Goal: Contribute content

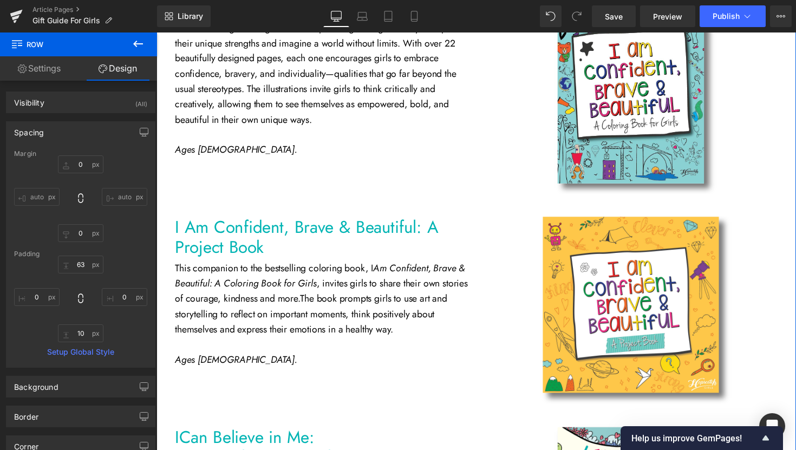
scroll to position [717, 0]
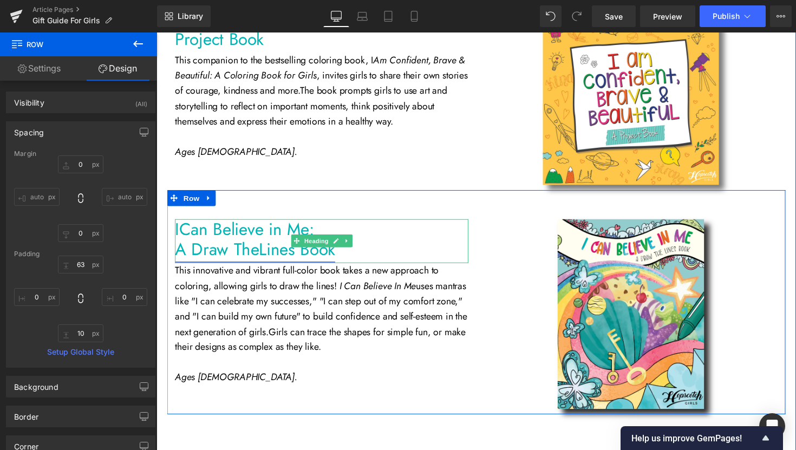
click at [258, 259] on link "A Draw TheLines Book" at bounding box center [257, 254] width 164 height 25
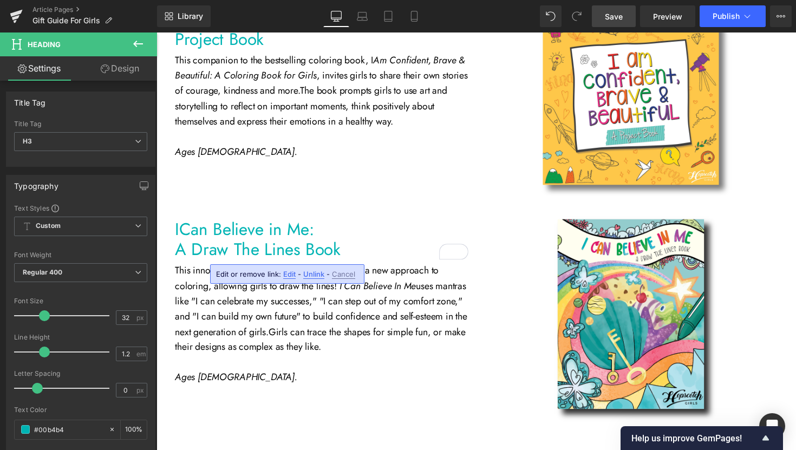
click at [626, 20] on link "Save" at bounding box center [614, 16] width 44 height 22
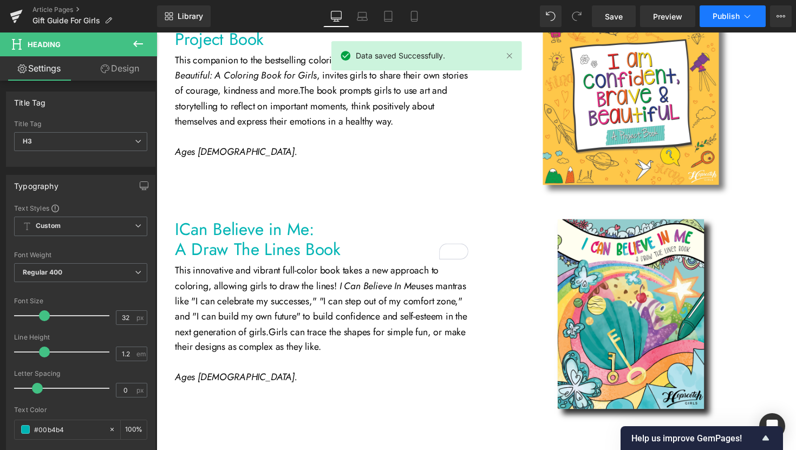
click at [730, 18] on span "Publish" at bounding box center [725, 16] width 27 height 9
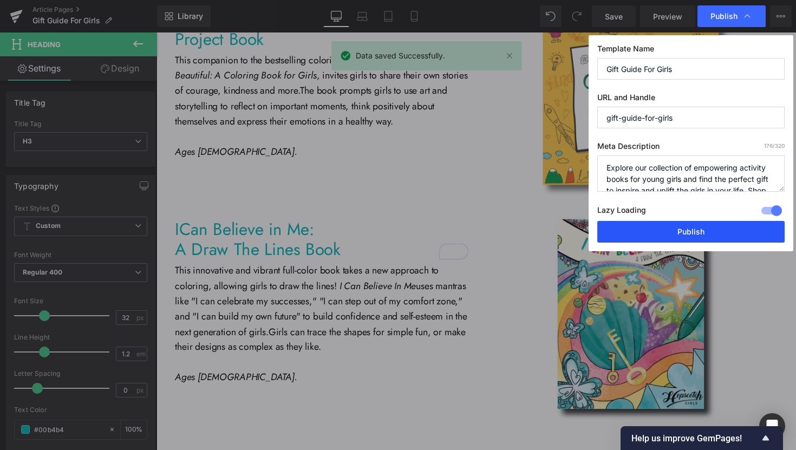
drag, startPoint x: 713, startPoint y: 236, endPoint x: 234, endPoint y: 200, distance: 479.9
click at [713, 236] on button "Publish" at bounding box center [690, 232] width 187 height 22
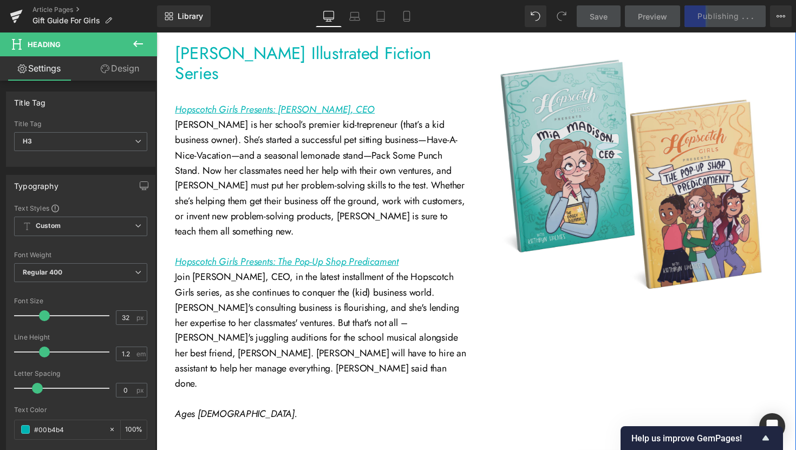
scroll to position [2629, 0]
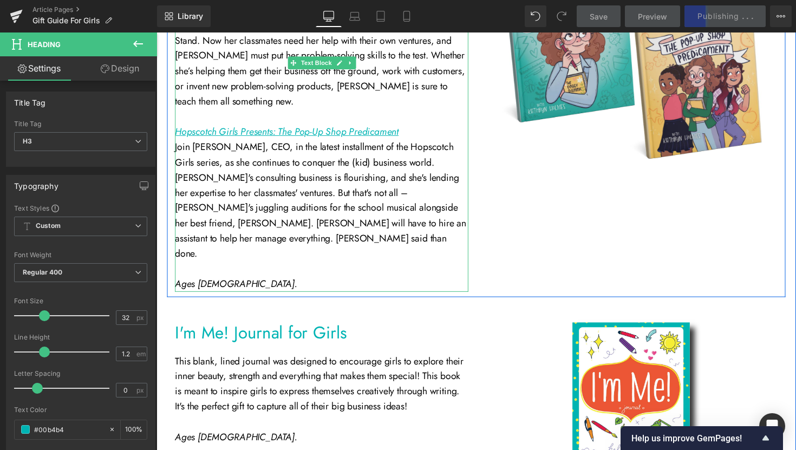
click at [311, 151] on p "Join [PERSON_NAME], CEO, in the latest installment of the Hopscotch Girls serie…" at bounding box center [325, 204] width 300 height 125
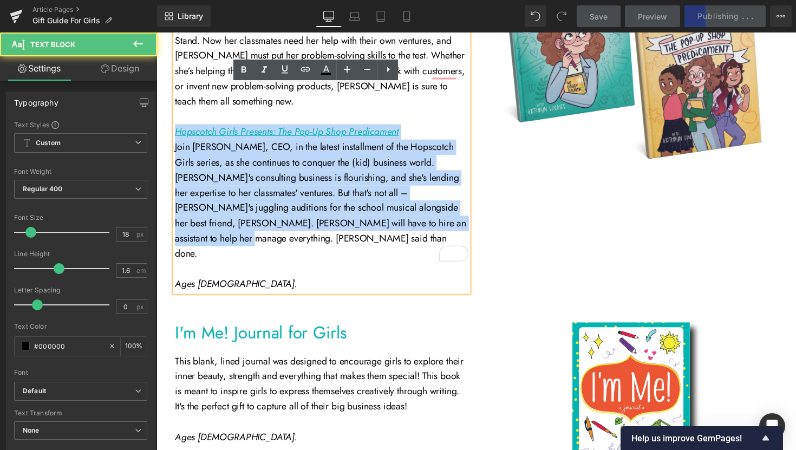
drag, startPoint x: 427, startPoint y: 210, endPoint x: 158, endPoint y: 113, distance: 286.0
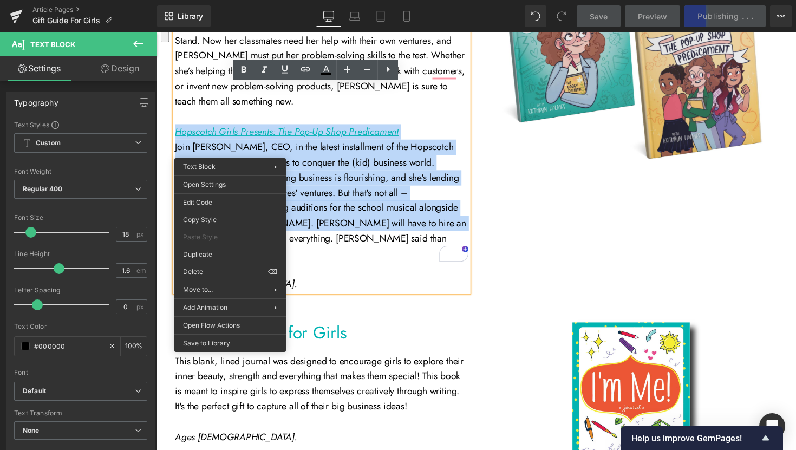
copy div "Hopscotch Girls Presents: The Pop-Up Shop Predicament Join Mia Madison, CEO, in…"
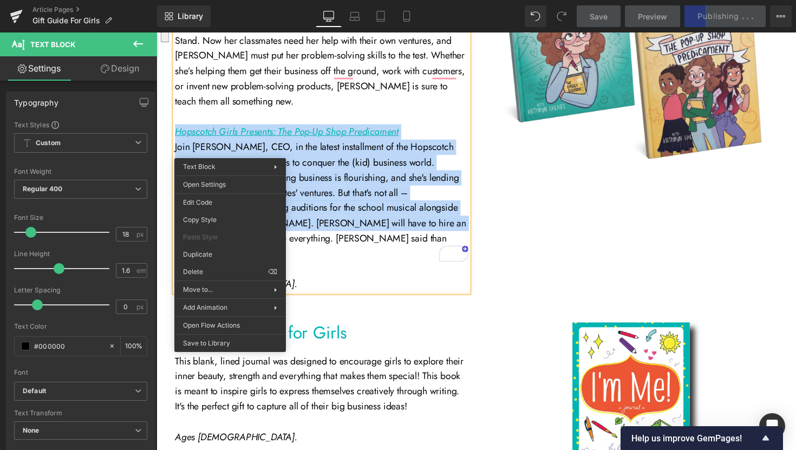
click at [437, 214] on p "Join [PERSON_NAME], CEO, in the latest installment of the Hopscotch Girls serie…" at bounding box center [325, 204] width 300 height 125
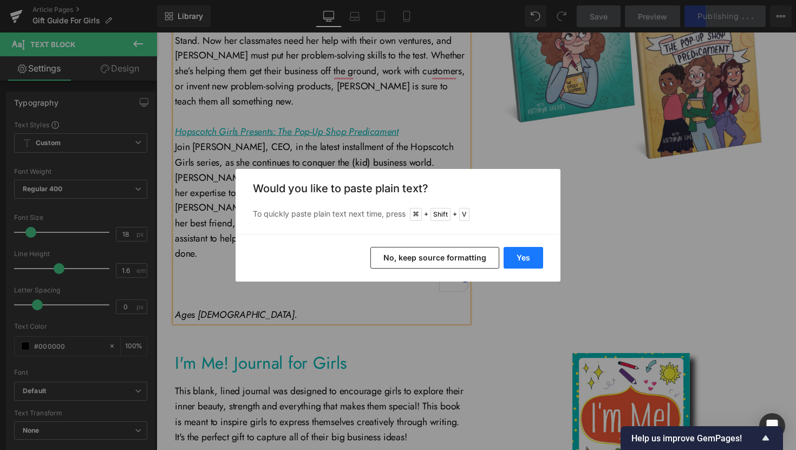
click at [520, 264] on button "Yes" at bounding box center [523, 258] width 40 height 22
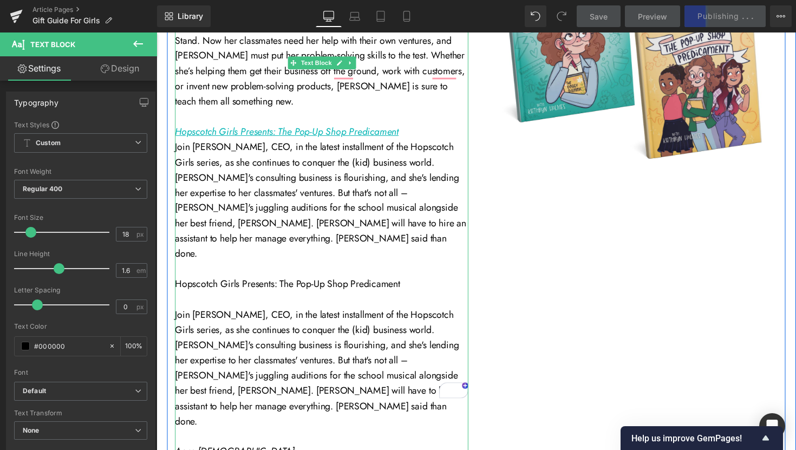
click at [175, 314] on p "Join [PERSON_NAME], CEO, in the latest installment of the Hopscotch Girls serie…" at bounding box center [325, 376] width 300 height 125
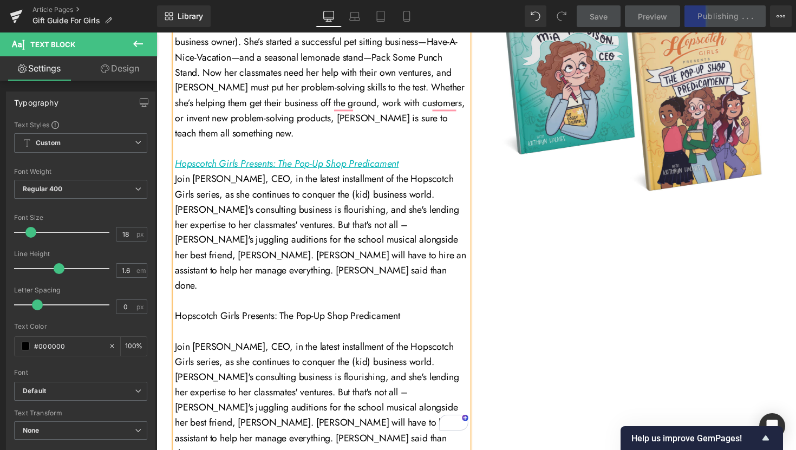
scroll to position [2624, 0]
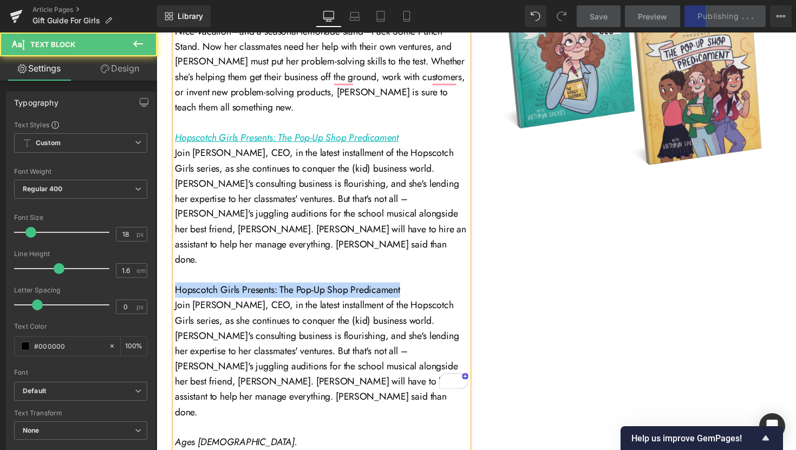
drag, startPoint x: 405, startPoint y: 246, endPoint x: 172, endPoint y: 241, distance: 233.9
click at [175, 289] on p "Hopscotch Girls Presents: The Pop-Up Shop Predicament" at bounding box center [325, 297] width 300 height 16
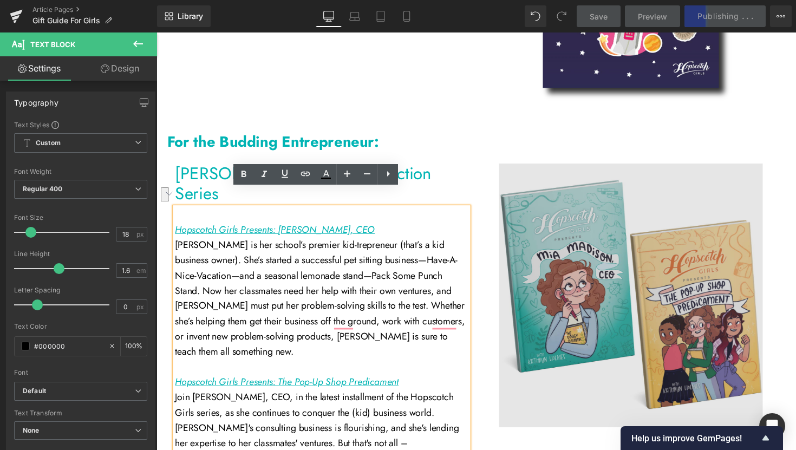
scroll to position [2372, 0]
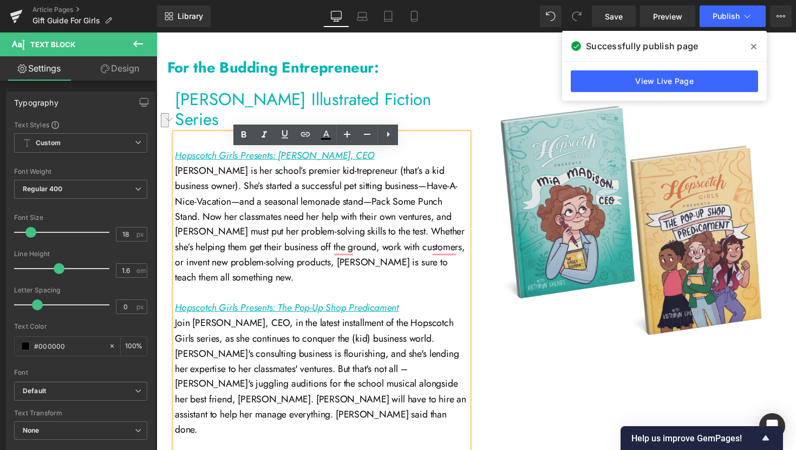
scroll to position [2591, 0]
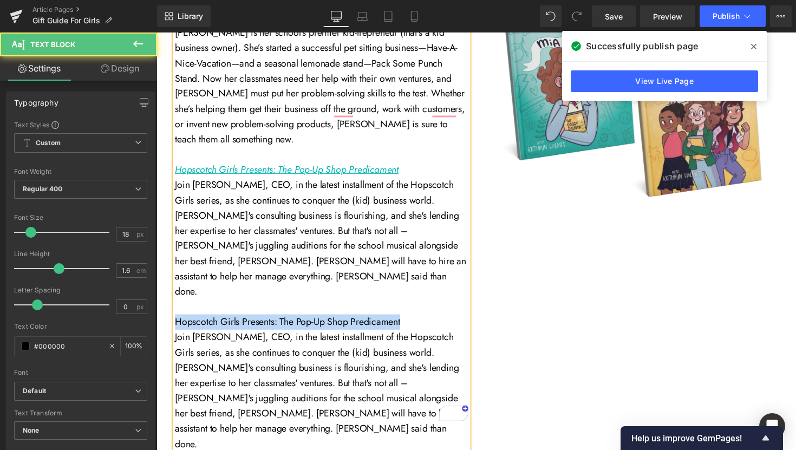
click at [403, 321] on p "Hopscotch Girls Presents: The Pop-Up Shop Predicament" at bounding box center [325, 329] width 300 height 16
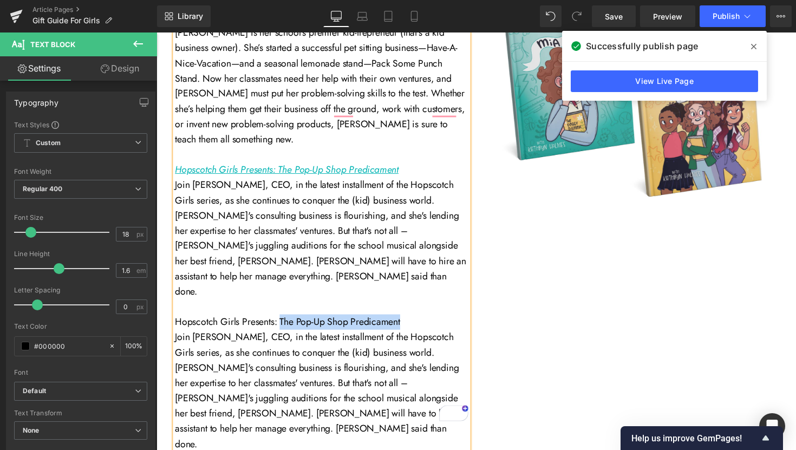
drag, startPoint x: 405, startPoint y: 278, endPoint x: 282, endPoint y: 276, distance: 123.5
click at [282, 321] on p "Hopscotch Girls Presents: The Pop-Up Shop Predicament" at bounding box center [325, 329] width 300 height 16
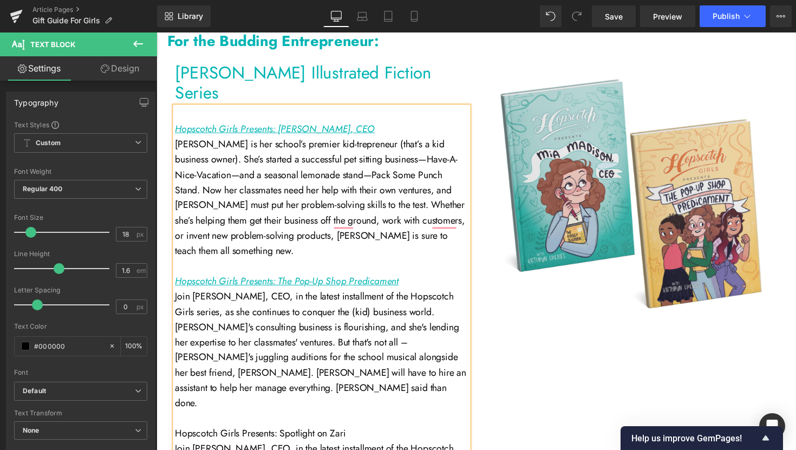
scroll to position [2595, 0]
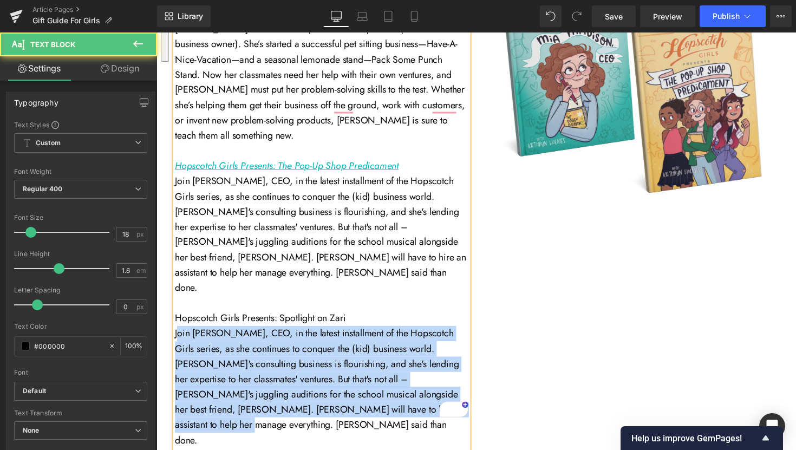
drag, startPoint x: 361, startPoint y: 354, endPoint x: 173, endPoint y: 290, distance: 198.6
click at [175, 333] on p "Join [PERSON_NAME], CEO, in the latest installment of the Hopscotch Girls serie…" at bounding box center [325, 395] width 300 height 125
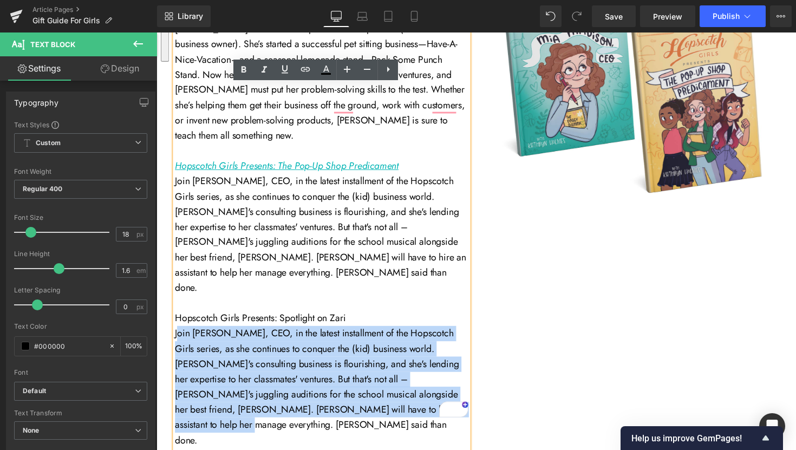
click at [436, 370] on p "Join [PERSON_NAME], CEO, in the latest installment of the Hopscotch Girls serie…" at bounding box center [325, 395] width 300 height 125
drag, startPoint x: 430, startPoint y: 369, endPoint x: 172, endPoint y: 290, distance: 270.6
click at [175, 333] on p "Join [PERSON_NAME], CEO, in the latest installment of the Hopscotch Girls serie…" at bounding box center [325, 395] width 300 height 125
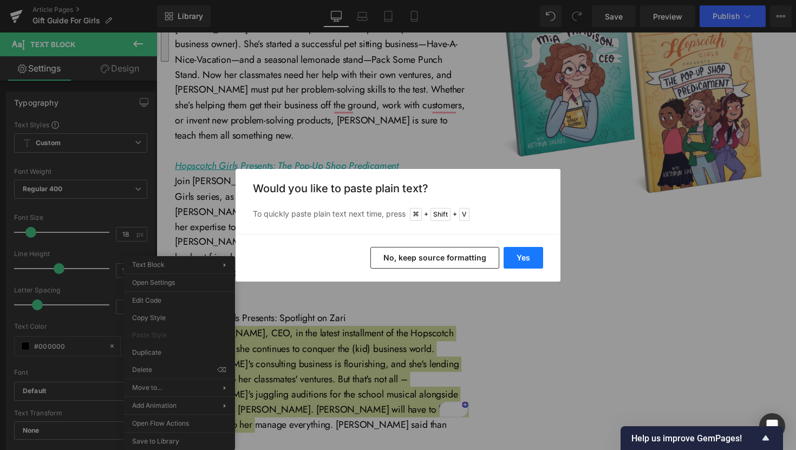
click at [519, 259] on button "Yes" at bounding box center [523, 258] width 40 height 22
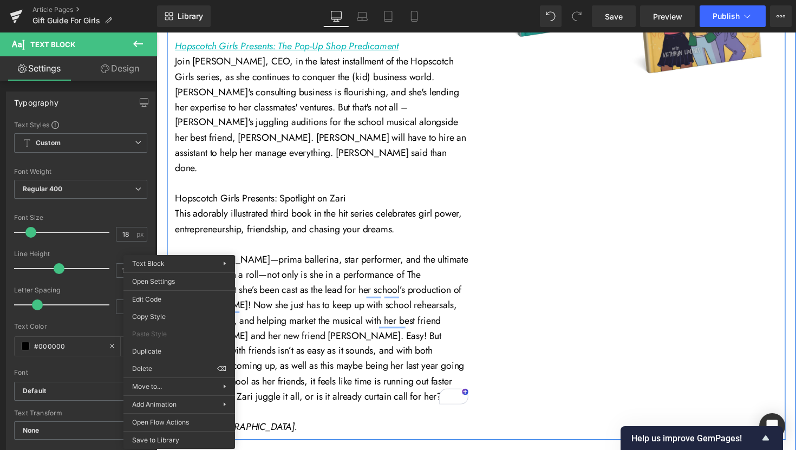
scroll to position [2718, 0]
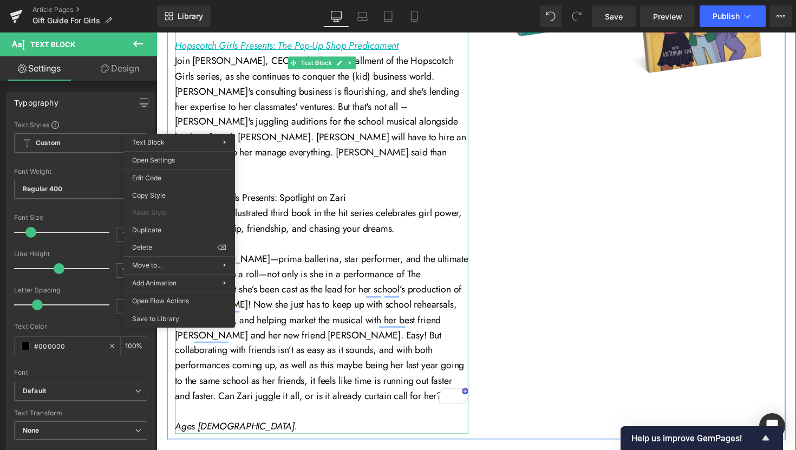
click at [412, 241] on p "To enrich screen reader interactions, please activate Accessibility in Grammarl…" at bounding box center [325, 249] width 300 height 16
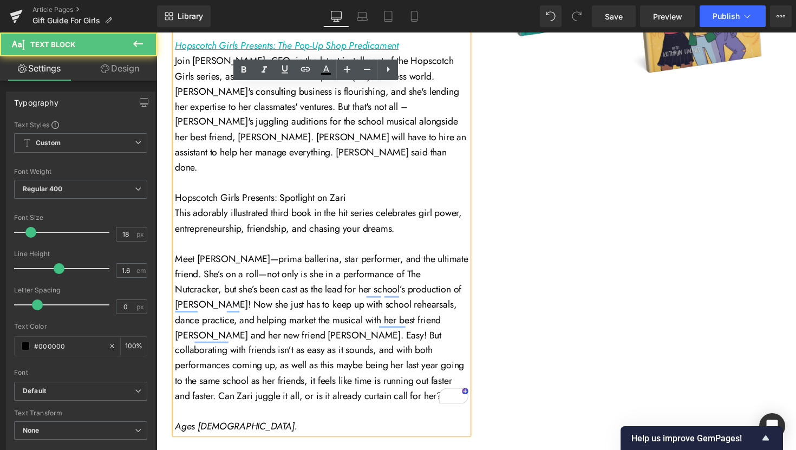
click at [175, 213] on div "Hopscotch Girls Presents: Mia Madison, CEO Mia Madison is her school’s premier …" at bounding box center [325, 155] width 300 height 577
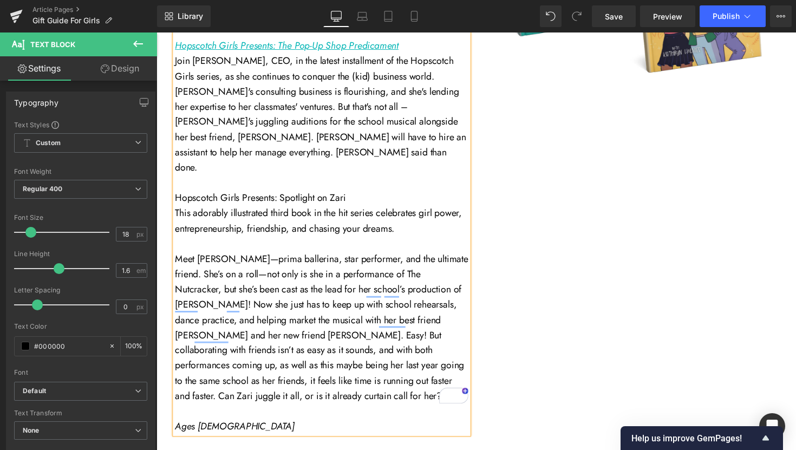
click at [175, 257] on p "Meet Zari Tyler—prima ballerina, star performer, and the ultimate friend. She’s…" at bounding box center [325, 335] width 300 height 156
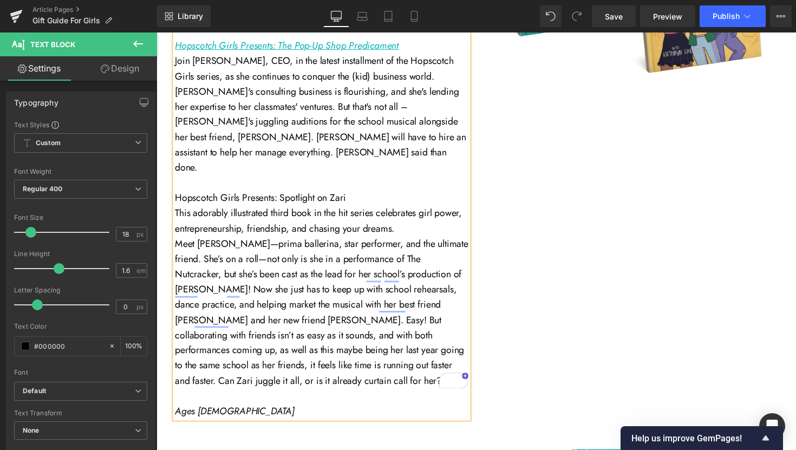
click at [438, 323] on span "Meet Zari Tyler—prima ballerina, star performer, and the ultimate friend. She’s…" at bounding box center [325, 319] width 300 height 154
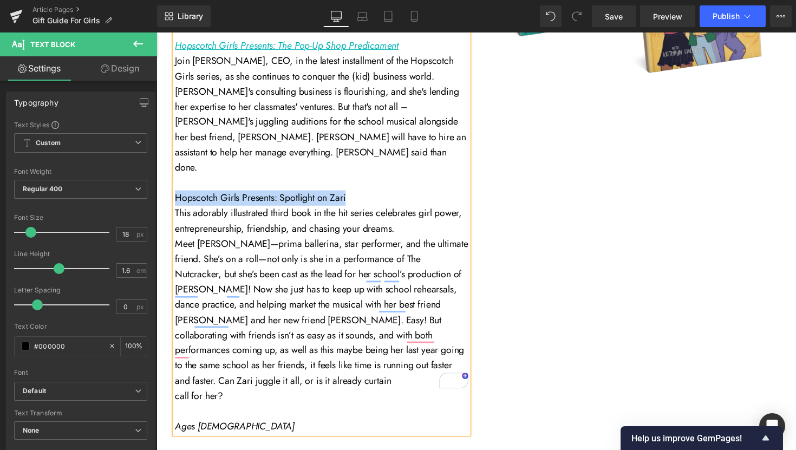
drag, startPoint x: 351, startPoint y: 149, endPoint x: 173, endPoint y: 148, distance: 177.6
click at [175, 194] on p "Hopscotch Girls Presents: Spotlight on Zari" at bounding box center [325, 202] width 300 height 16
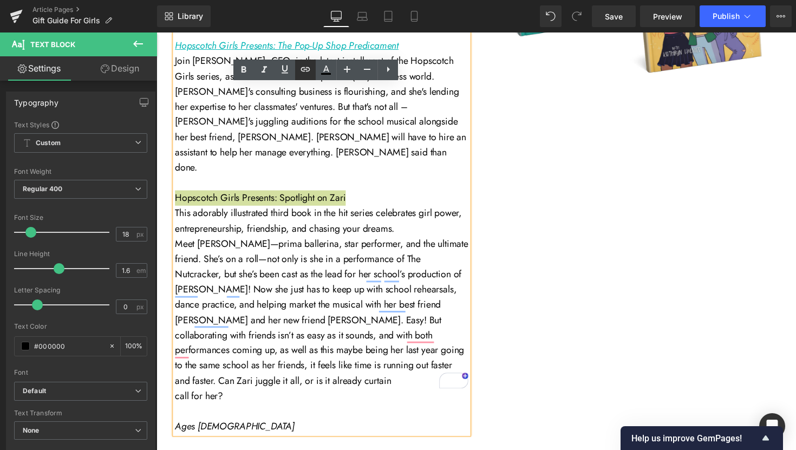
click at [303, 71] on icon at bounding box center [305, 69] width 9 height 4
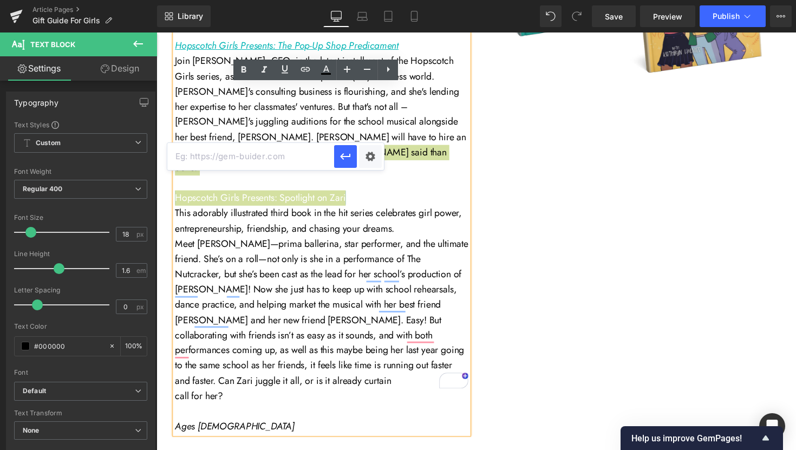
scroll to position [2718, 0]
paste input "https://a.co/d/9nAyQeC"
type input "https://a.co/d/9nAyQeC"
click at [345, 159] on icon "button" at bounding box center [345, 156] width 13 height 13
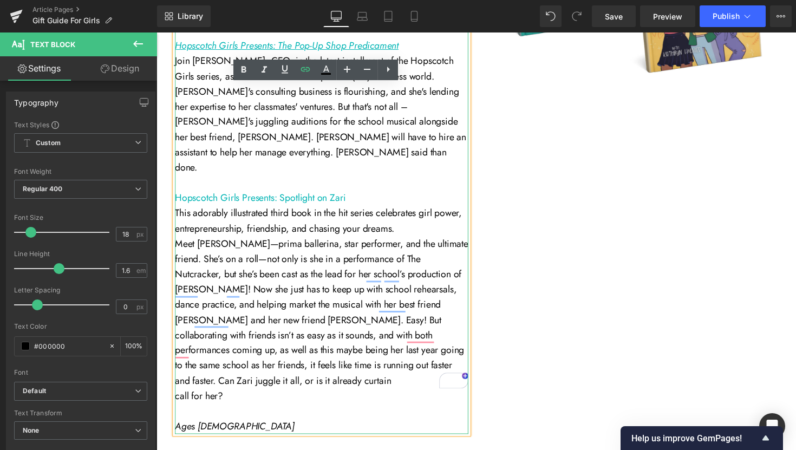
click at [424, 210] on p "This adorably illustrated third book in the hit series celebrates girl power, e…" at bounding box center [325, 225] width 300 height 31
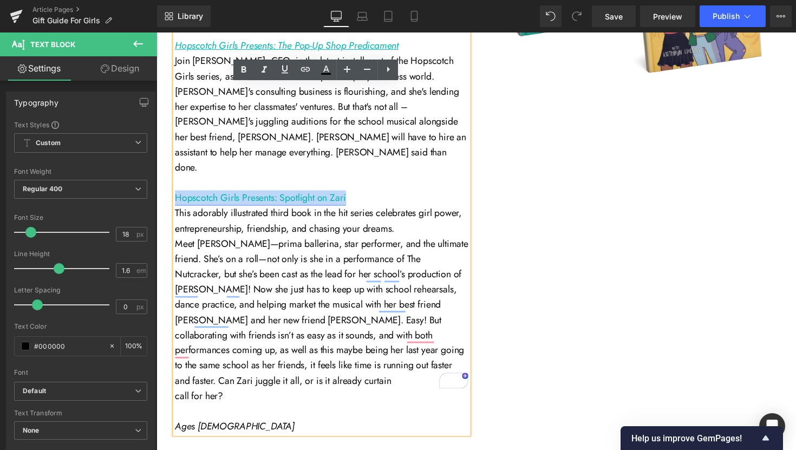
drag, startPoint x: 350, startPoint y: 152, endPoint x: 172, endPoint y: 152, distance: 177.6
click at [175, 194] on p "Hopscotch Girls Presents: Spotlight on Zari" at bounding box center [325, 202] width 300 height 16
click at [283, 73] on icon at bounding box center [285, 70] width 6 height 8
click at [428, 264] on span "Meet [PERSON_NAME]—prima ballerina, star performer, and the ultimate friend. Sh…" at bounding box center [325, 319] width 300 height 154
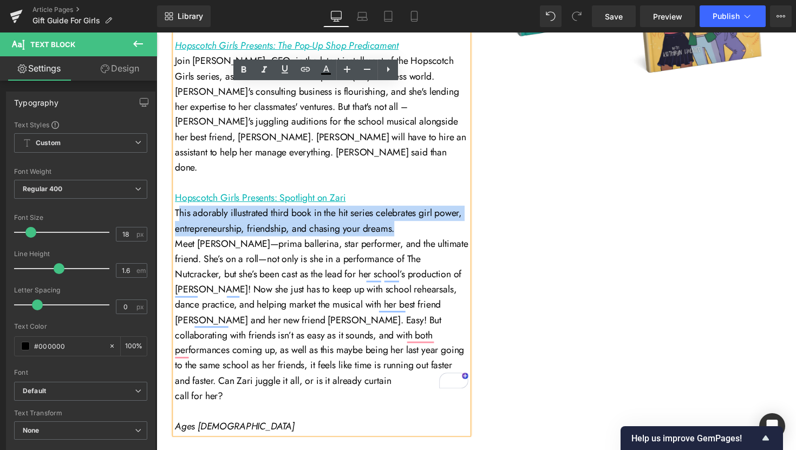
drag, startPoint x: 402, startPoint y: 183, endPoint x: 175, endPoint y: 167, distance: 226.8
click at [175, 210] on p "This adorably illustrated third book in the hit series celebrates girl power, e…" at bounding box center [325, 225] width 300 height 31
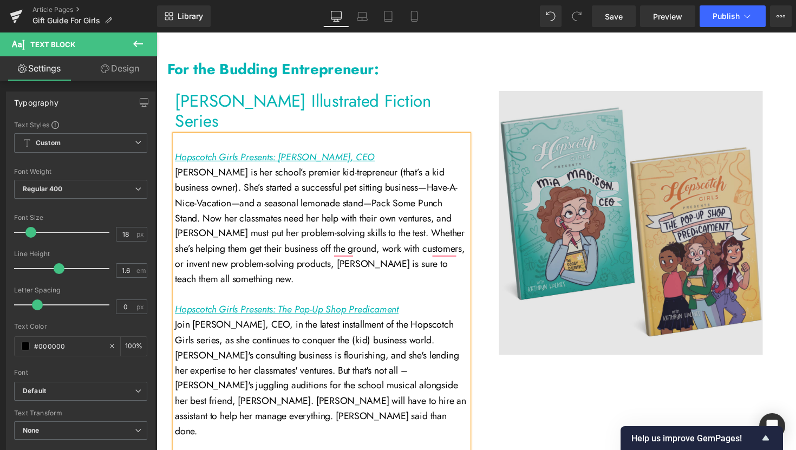
scroll to position [2447, 0]
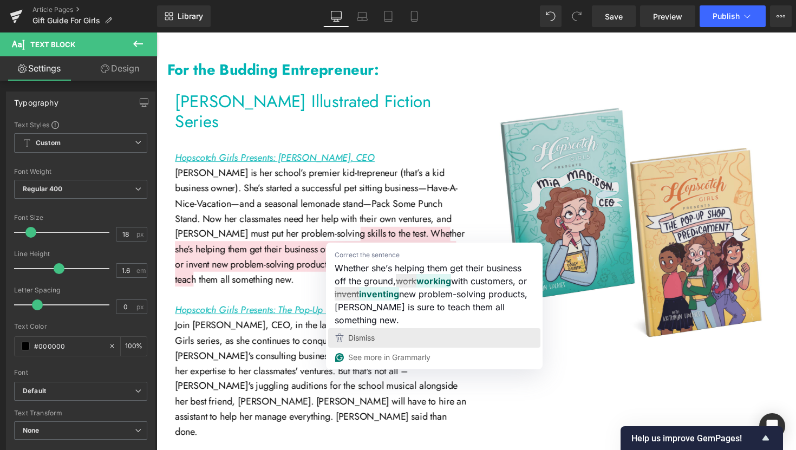
click at [356, 333] on span "Dismiss" at bounding box center [361, 337] width 27 height 9
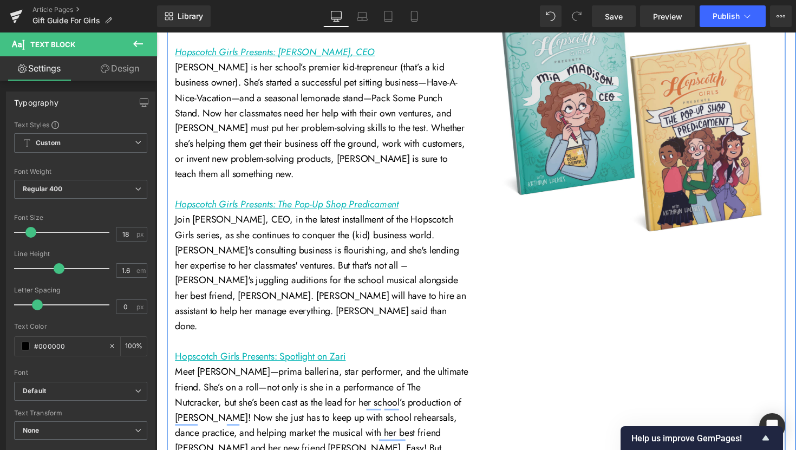
scroll to position [2509, 0]
